Goal: Task Accomplishment & Management: Use online tool/utility

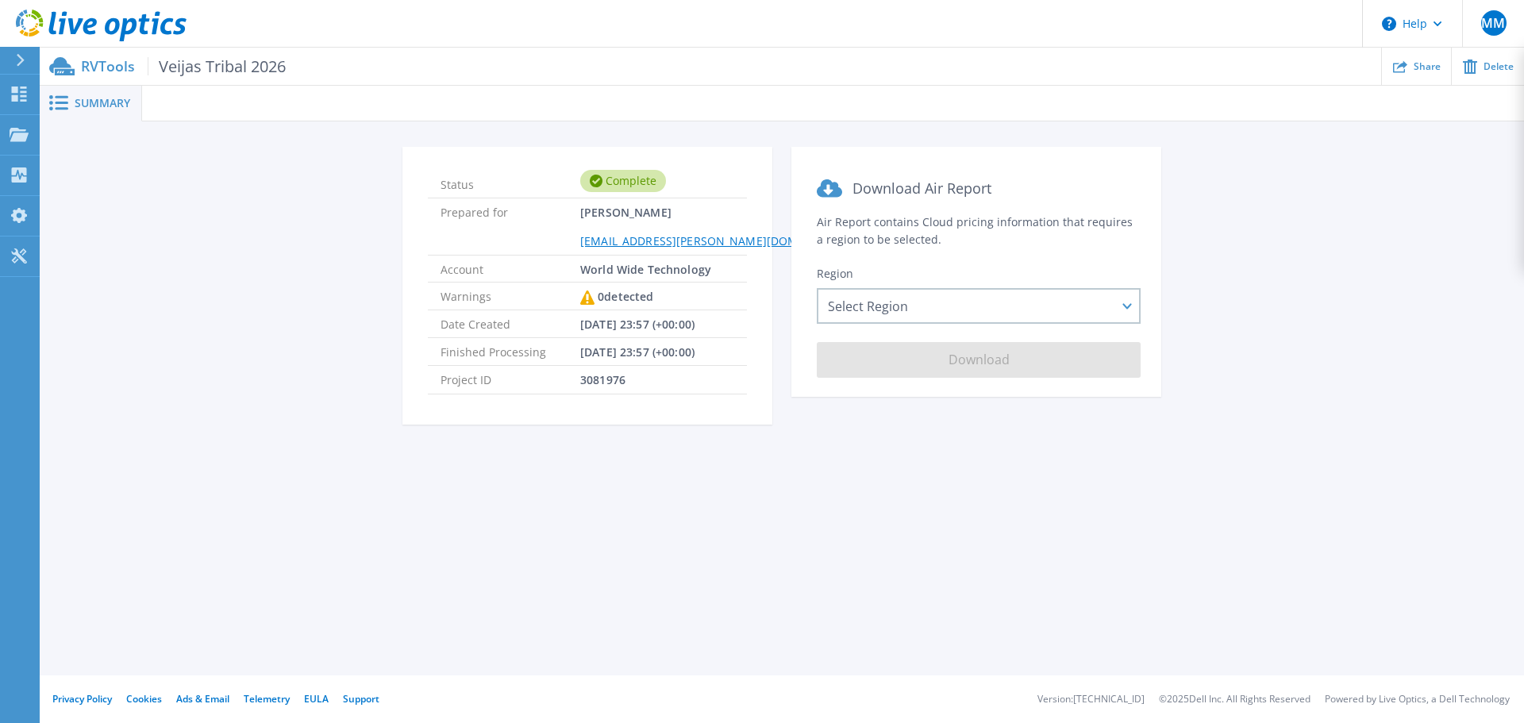
click at [23, 54] on icon at bounding box center [20, 60] width 9 height 13
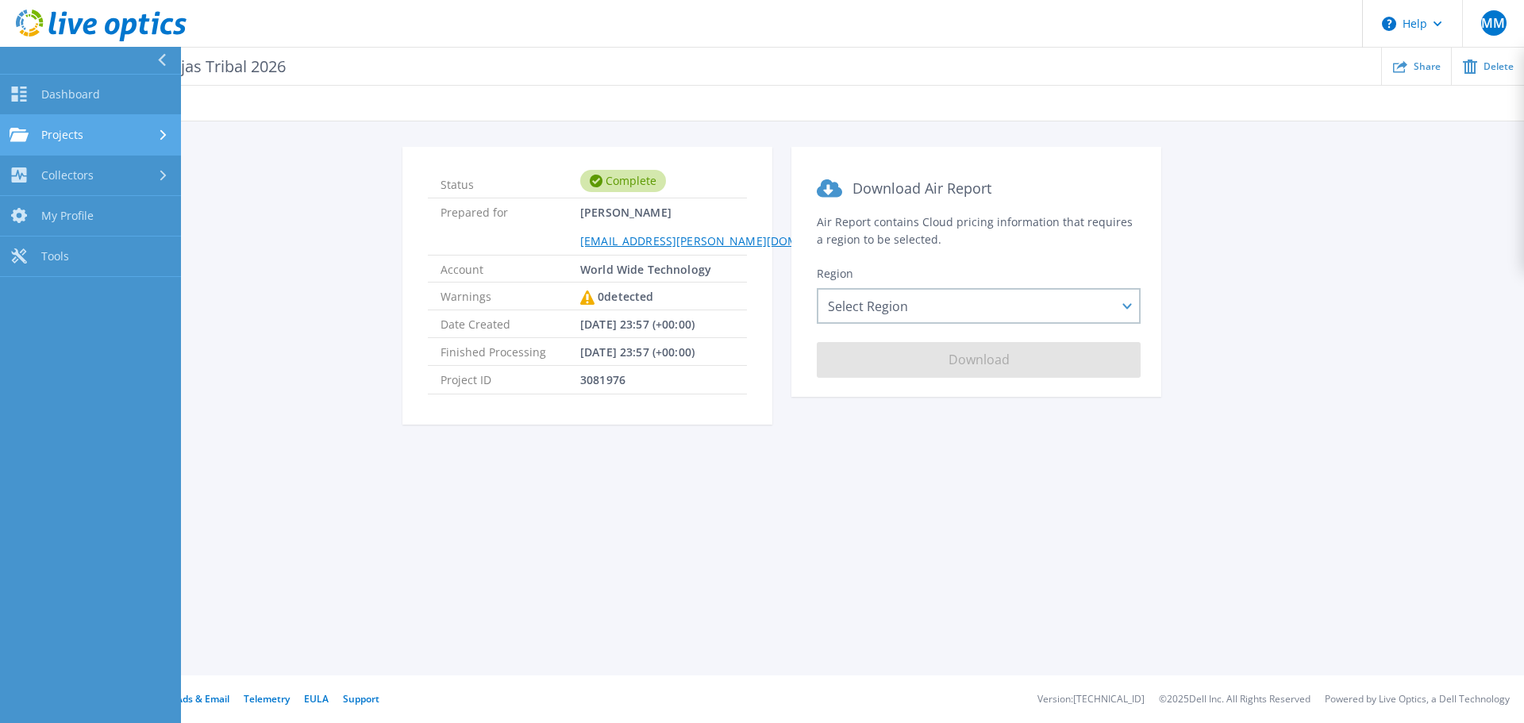
click at [54, 133] on span "Projects" at bounding box center [62, 135] width 42 height 14
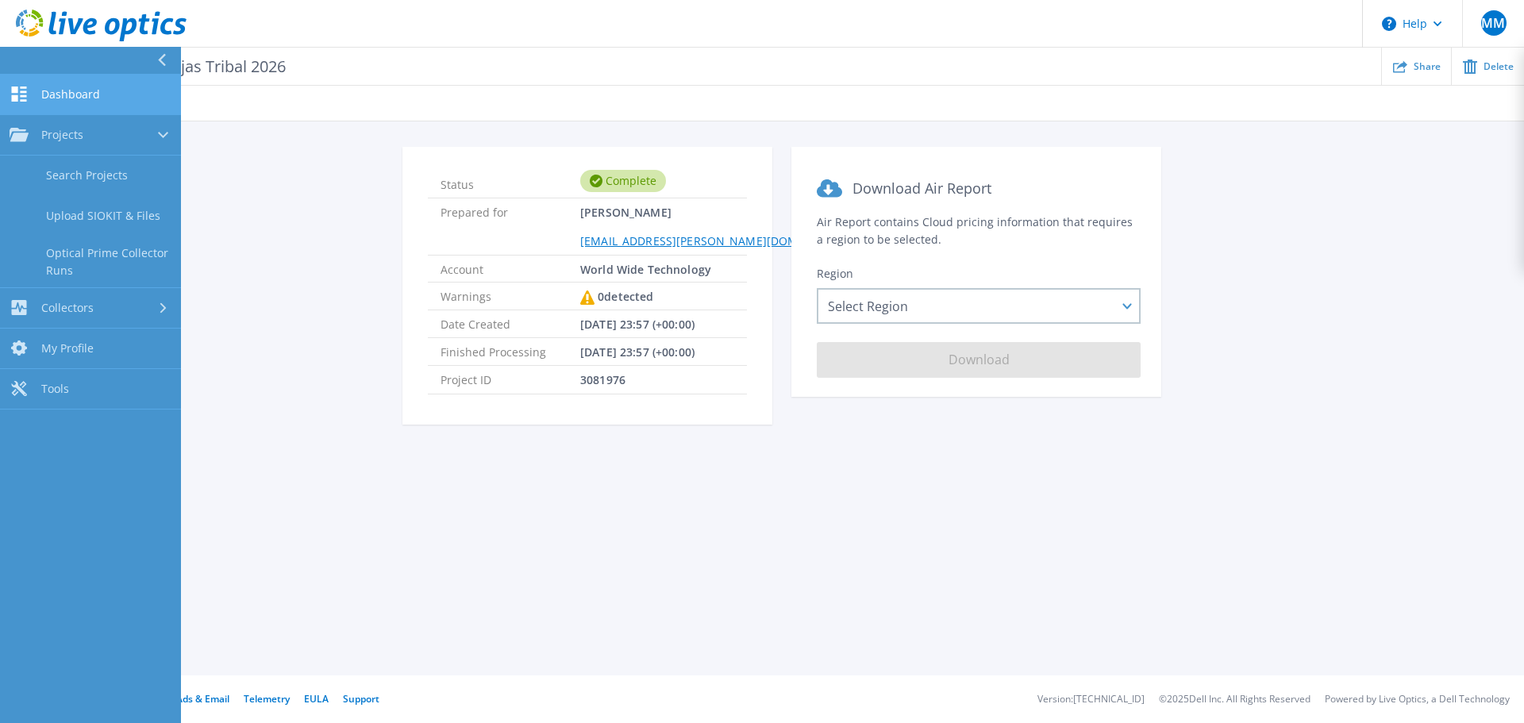
click at [62, 99] on span "Dashboard" at bounding box center [70, 94] width 59 height 14
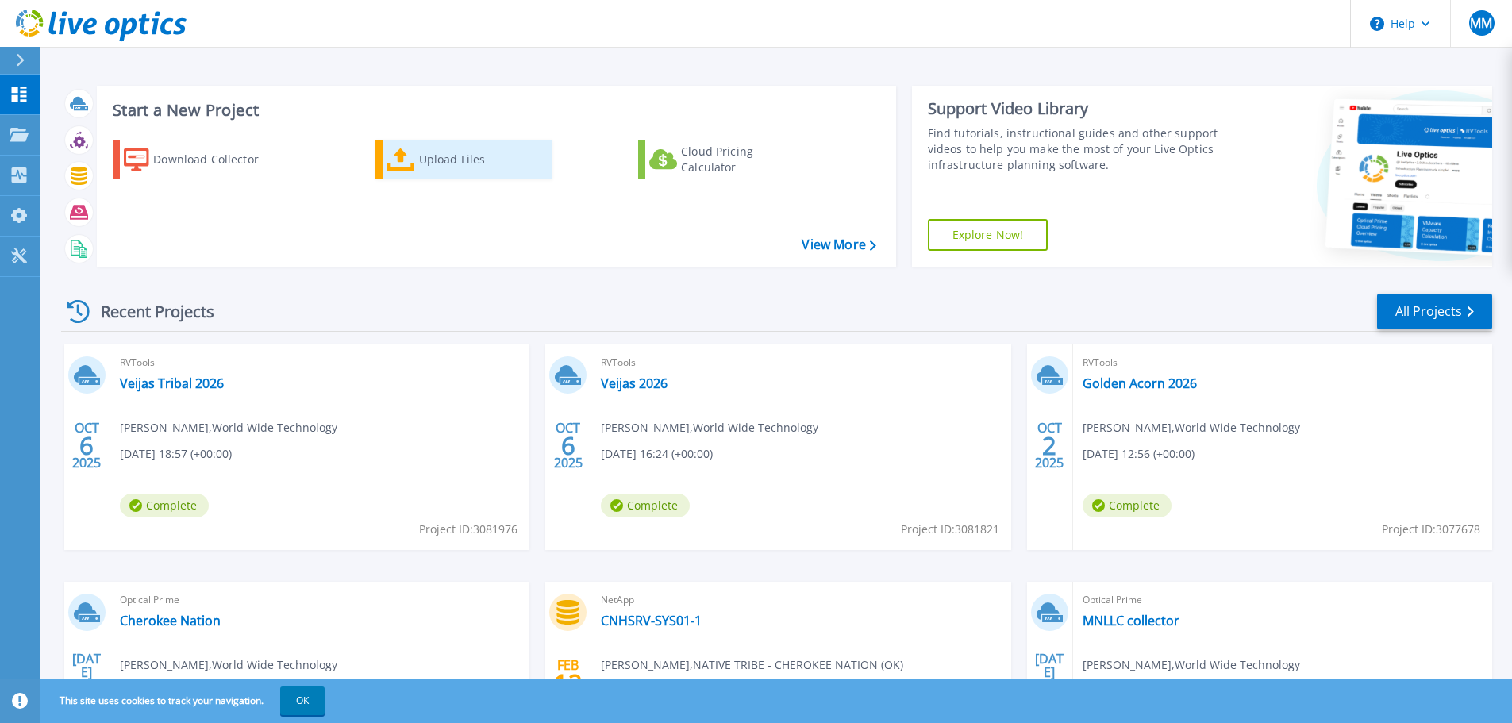
click at [421, 168] on div "Upload Files" at bounding box center [482, 160] width 127 height 32
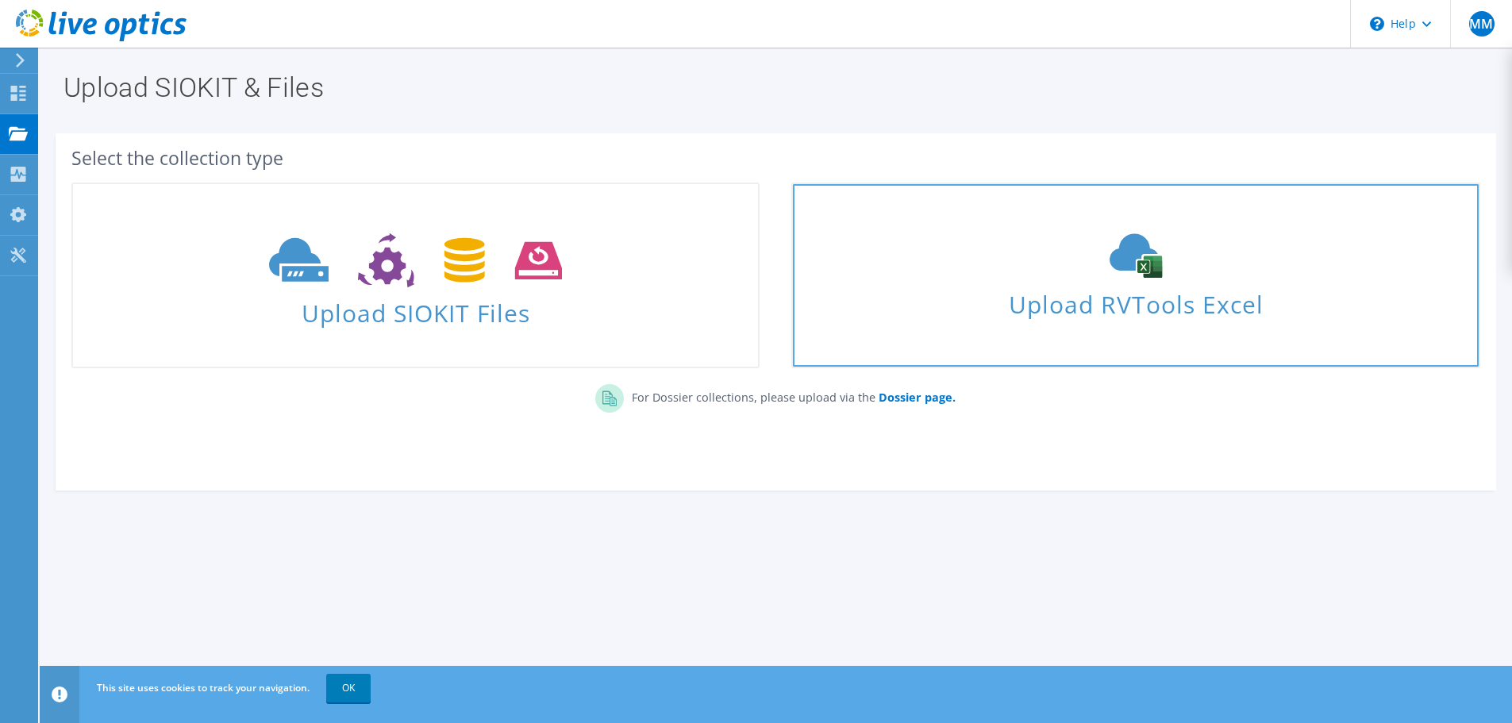
click at [1128, 297] on span "Upload RVTools Excel" at bounding box center [1135, 300] width 685 height 34
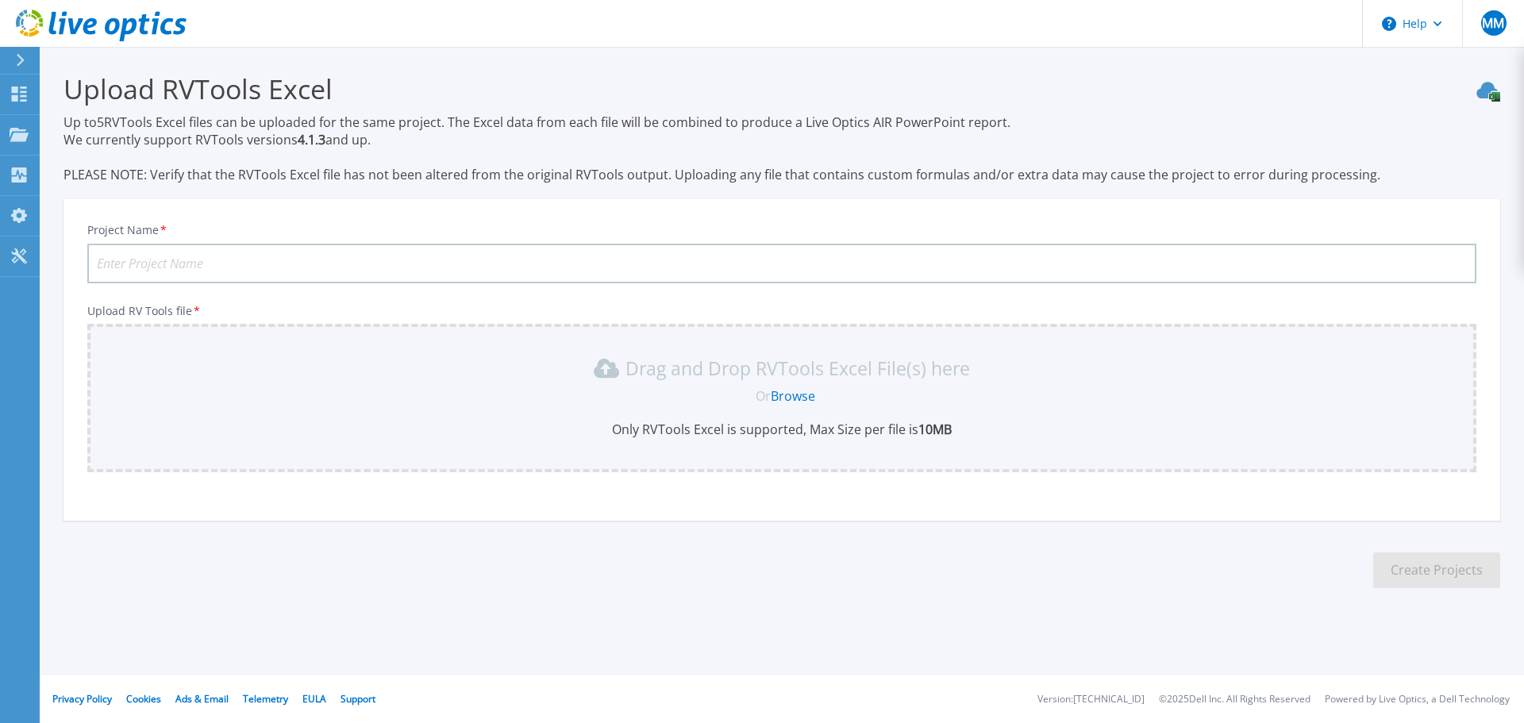
click at [783, 395] on link "Browse" at bounding box center [793, 395] width 44 height 17
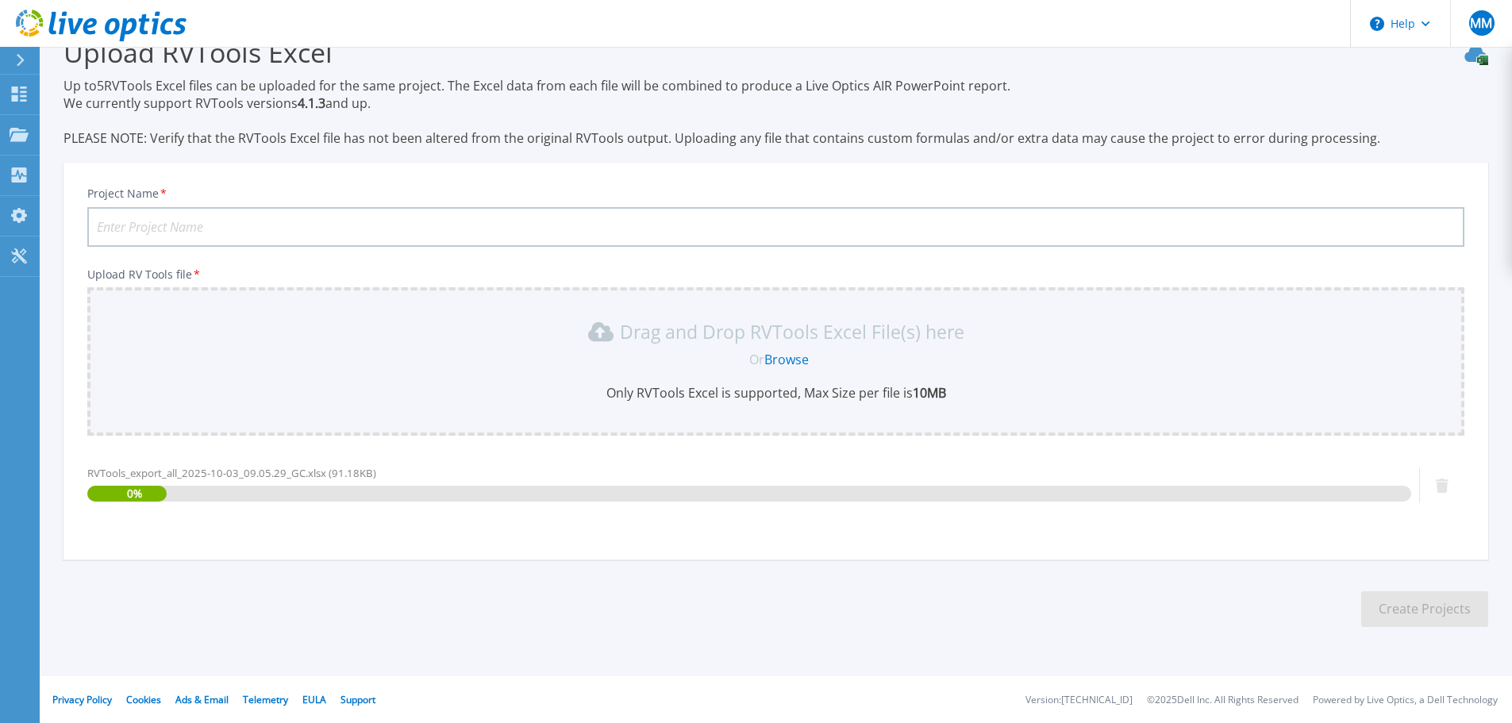
scroll to position [37, 0]
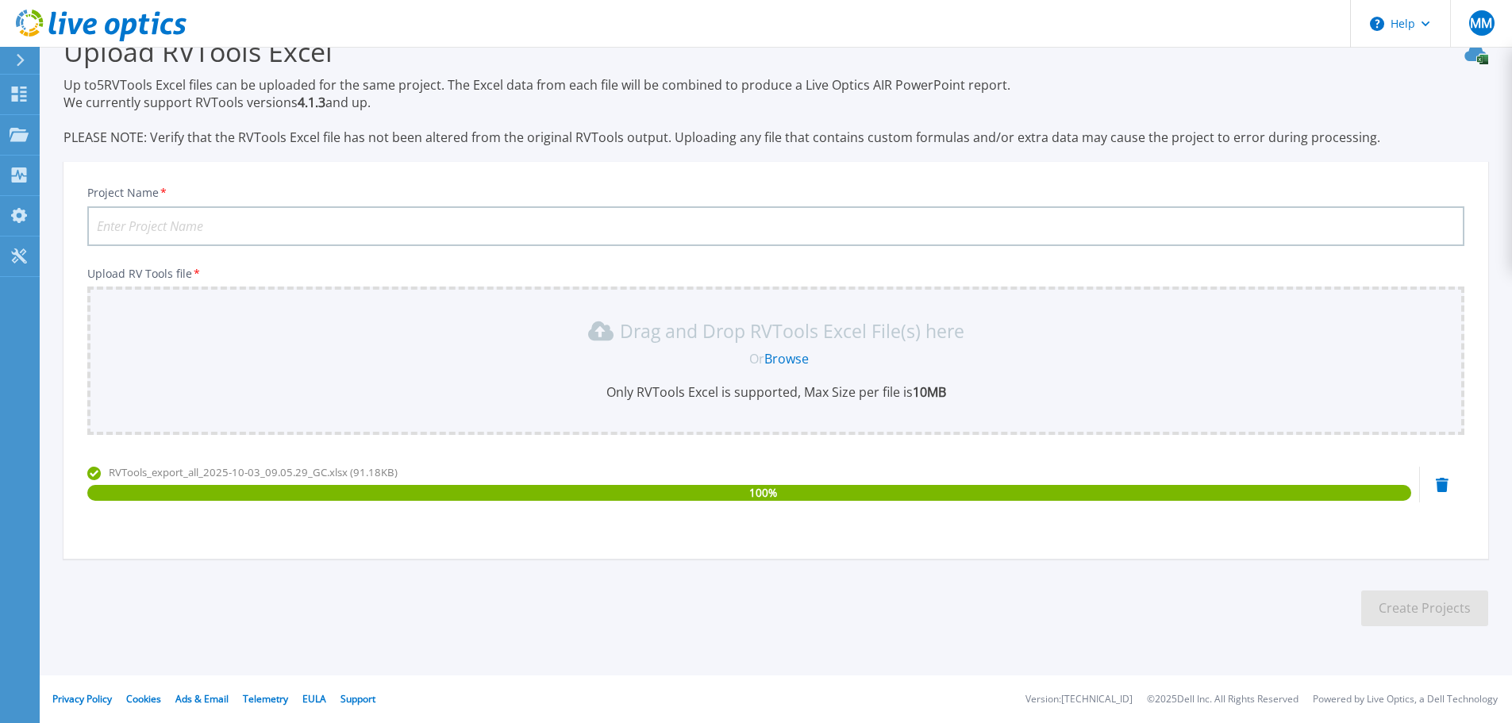
click at [1130, 564] on section "Upload RVTools Excel Up to 5 RVTools Excel files can be uploaded for the same p…" at bounding box center [776, 336] width 1473 height 653
click at [151, 221] on input "Project Name *" at bounding box center [775, 226] width 1377 height 40
type input "Veijas GC 2026"
click at [788, 611] on section "Upload RVTools Excel Up to 5 RVTools Excel files can be uploaded for the same p…" at bounding box center [776, 336] width 1473 height 653
click at [1444, 613] on button "Create Projects" at bounding box center [1425, 609] width 127 height 36
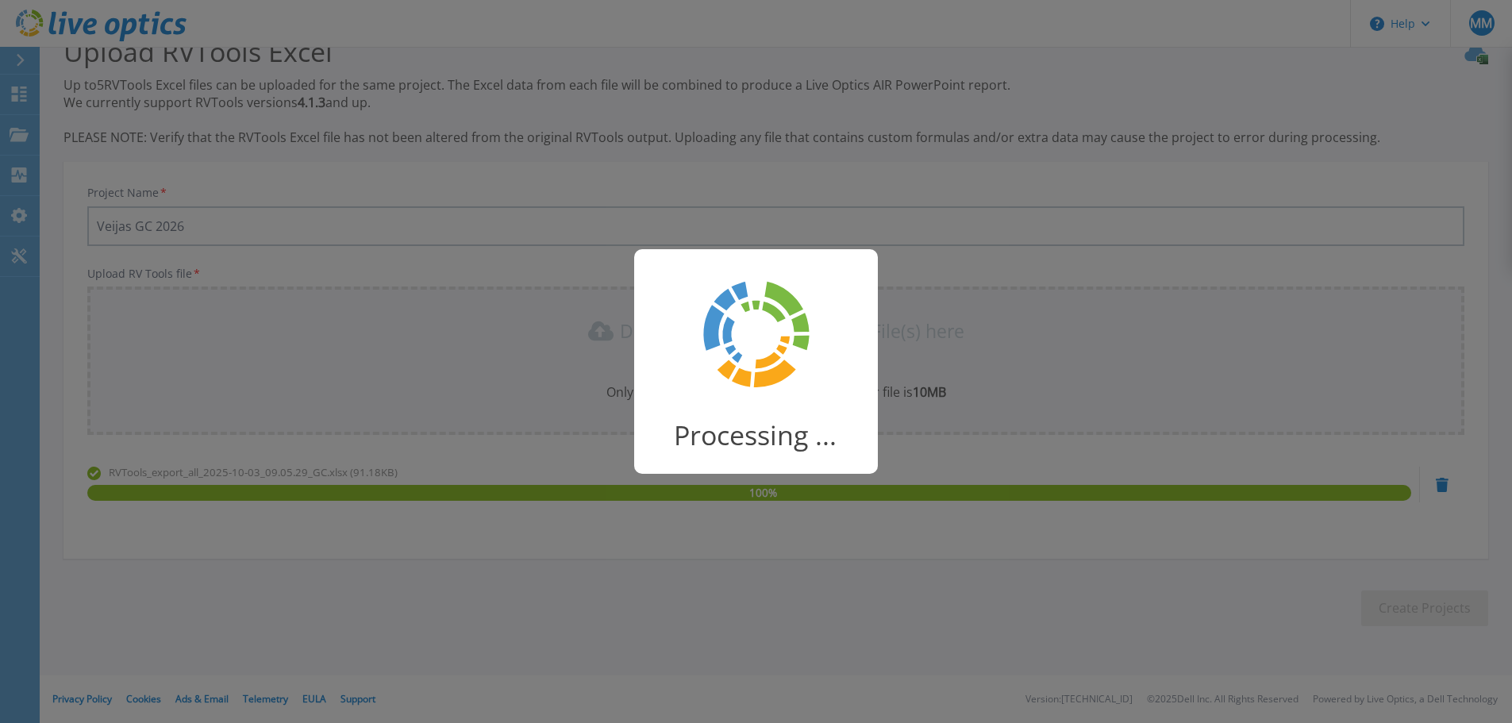
scroll to position [31, 0]
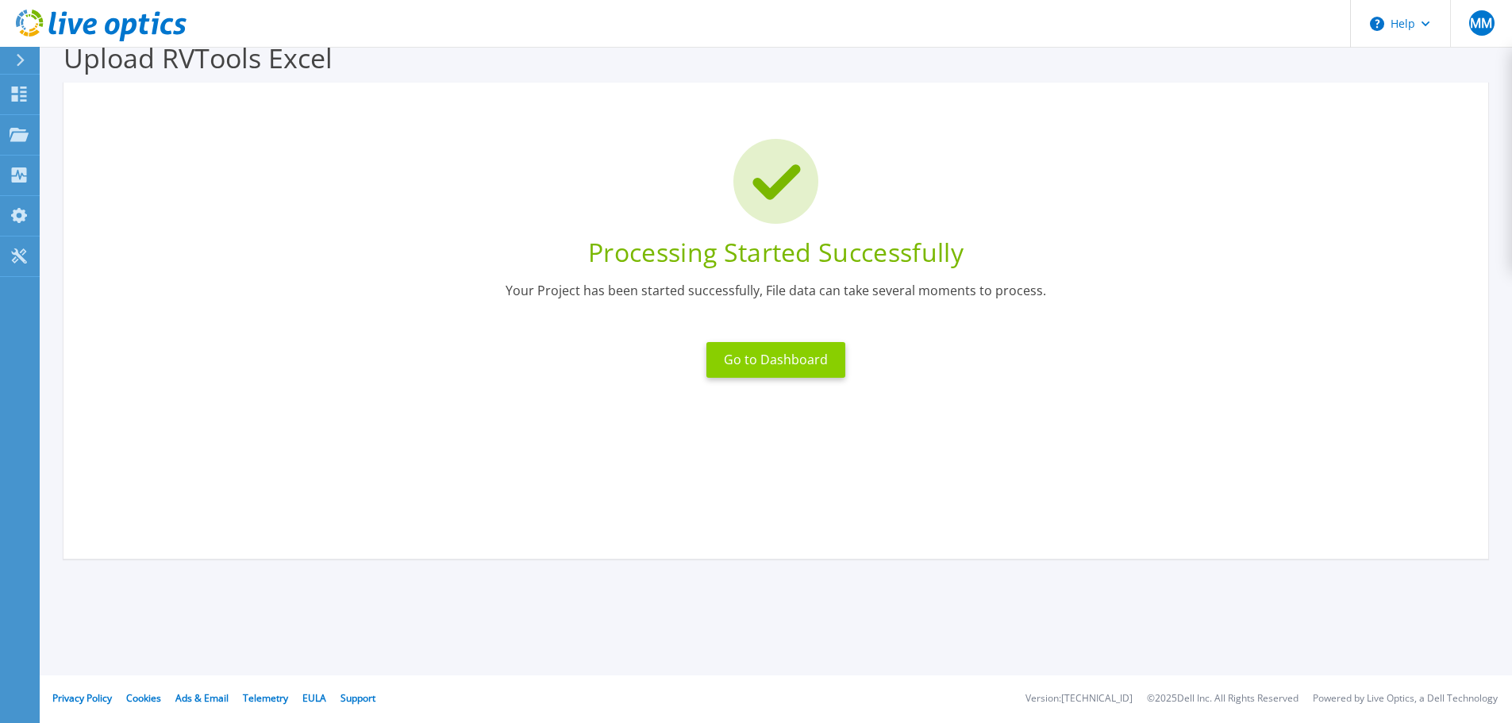
click at [780, 357] on button "Go to Dashboard" at bounding box center [776, 360] width 139 height 36
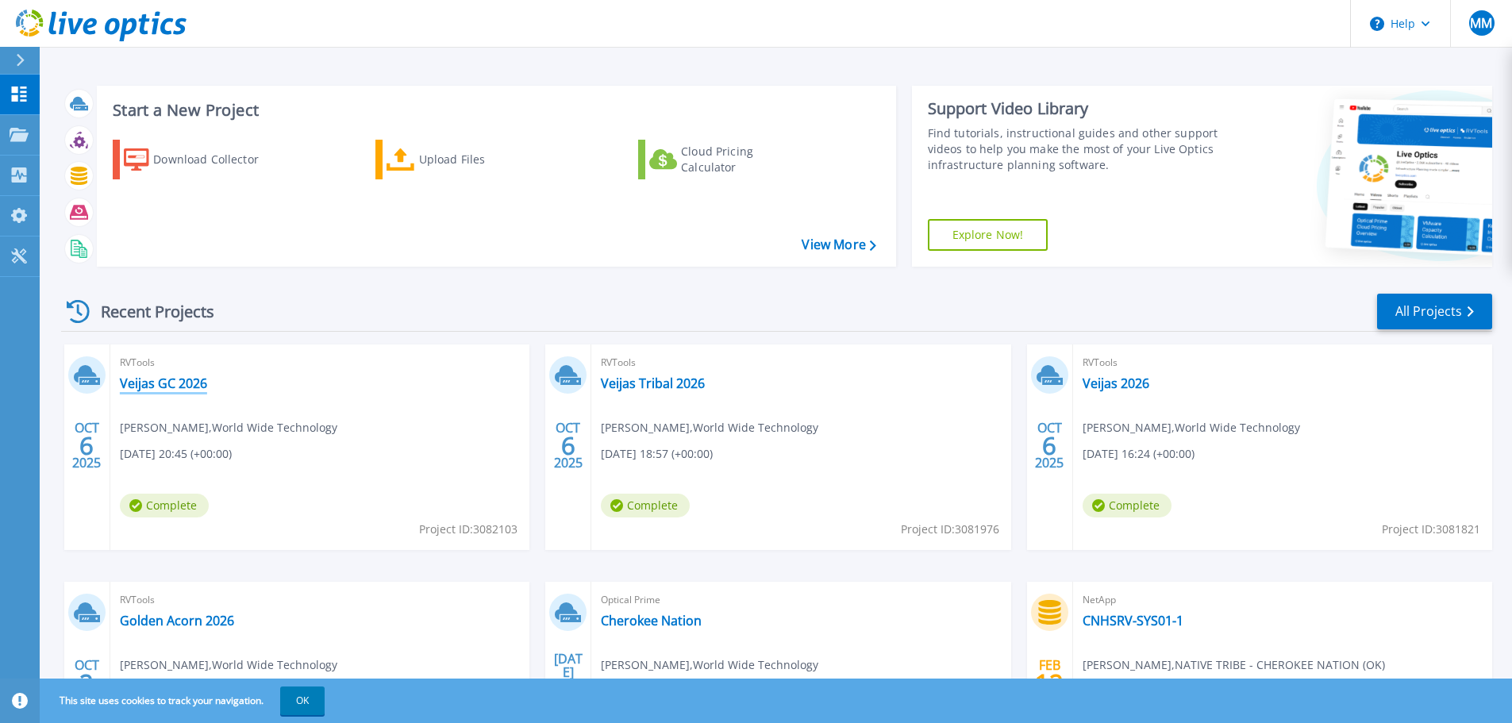
click at [154, 389] on link "Veijas GC 2026" at bounding box center [163, 384] width 87 height 16
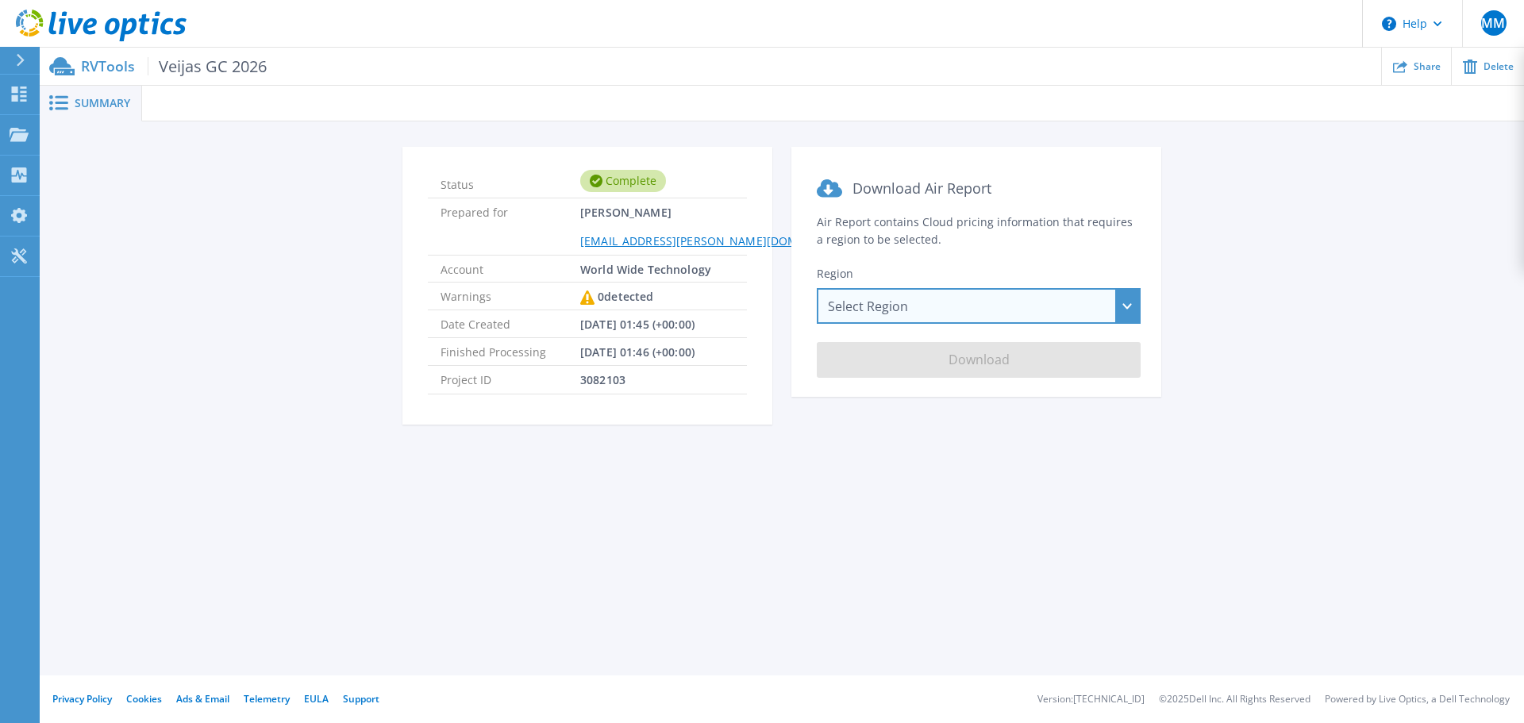
click at [1115, 310] on div "Select Region [GEOGRAPHIC_DATA] ([GEOGRAPHIC_DATA]) [GEOGRAPHIC_DATA] ([GEOGRAP…" at bounding box center [979, 306] width 324 height 36
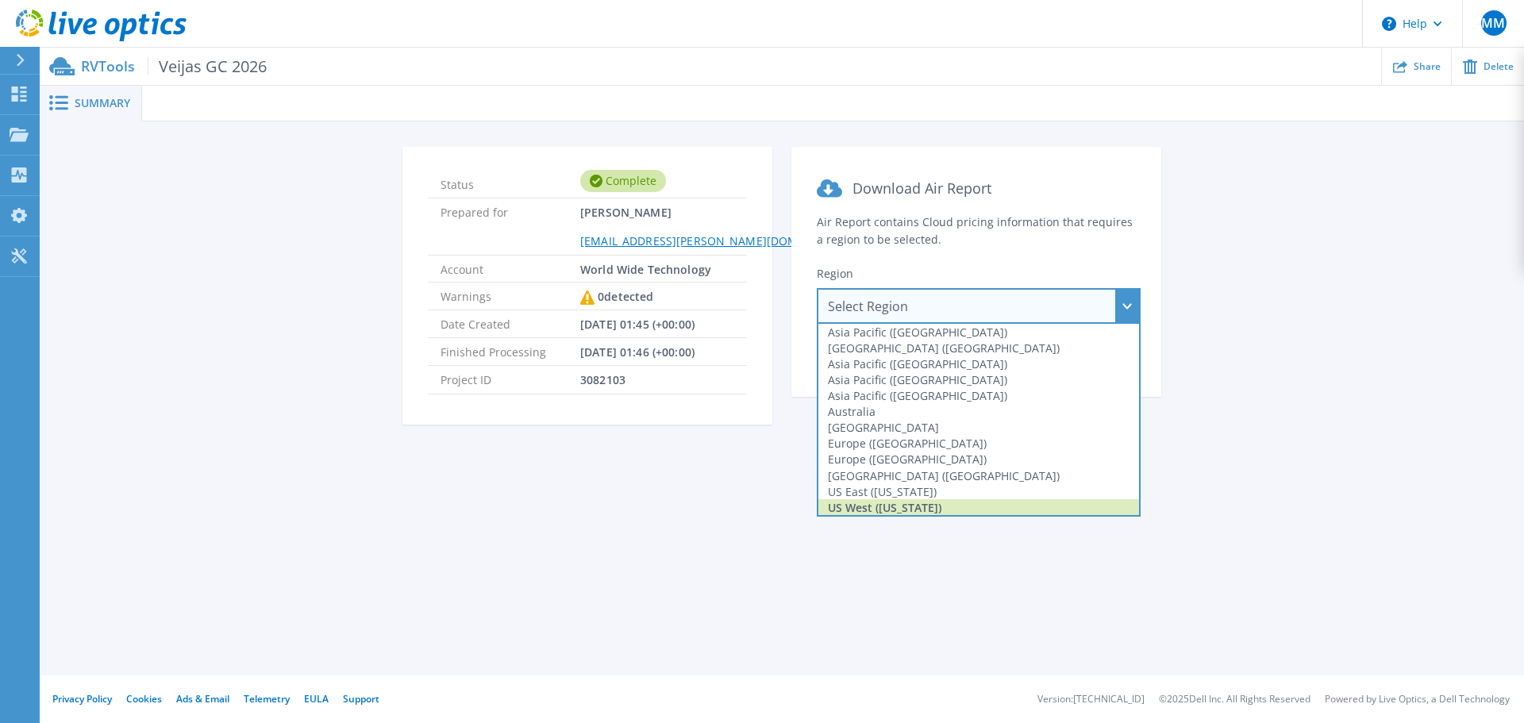
click at [1069, 514] on div "US West ([US_STATE])" at bounding box center [979, 507] width 321 height 16
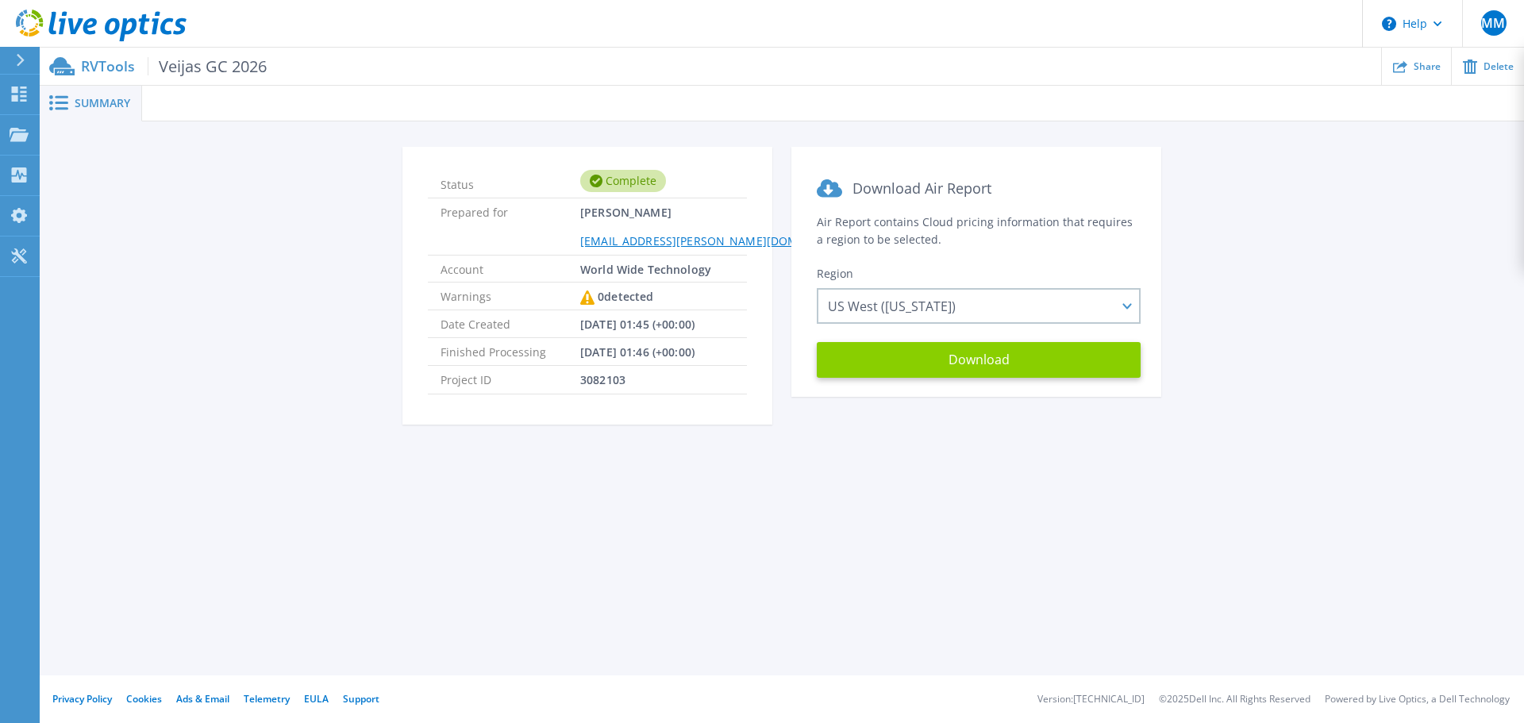
click at [965, 362] on button "Download" at bounding box center [979, 360] width 324 height 36
